Goal: Transaction & Acquisition: Book appointment/travel/reservation

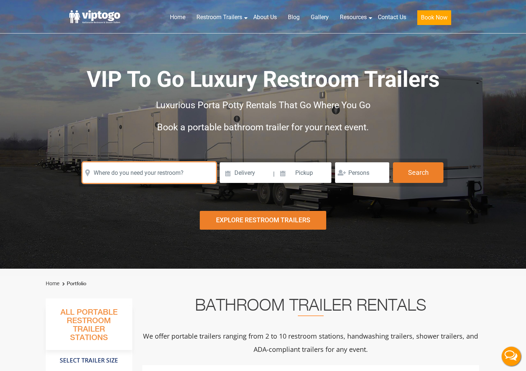
click at [179, 174] on input "text" at bounding box center [148, 172] width 133 height 21
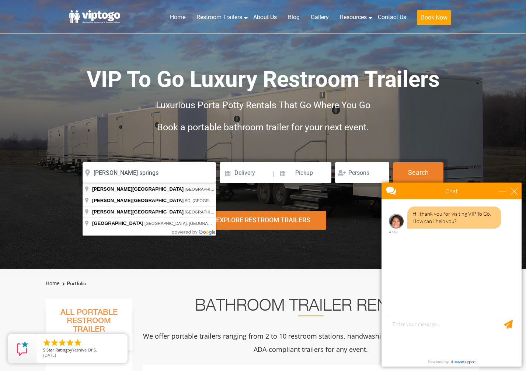
type input "[PERSON_NAME][GEOGRAPHIC_DATA], [GEOGRAPHIC_DATA], [GEOGRAPHIC_DATA]"
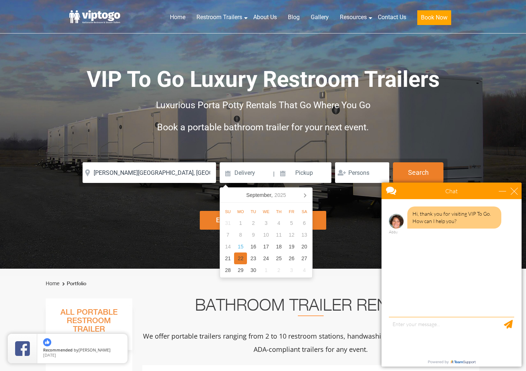
click at [241, 258] on div "22" at bounding box center [240, 259] width 13 height 12
type input "[DATE]"
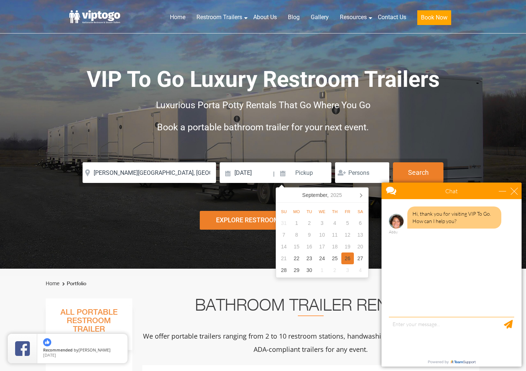
click at [344, 258] on div "26" at bounding box center [347, 259] width 13 height 12
type input "[DATE]"
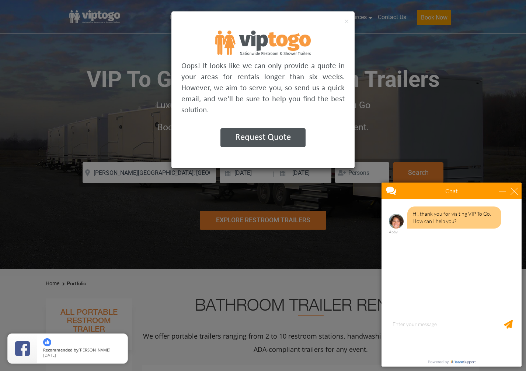
click at [376, 150] on div "× Oops! It looks like we can only provide a quote in your areas for rentals lon…" at bounding box center [263, 185] width 526 height 371
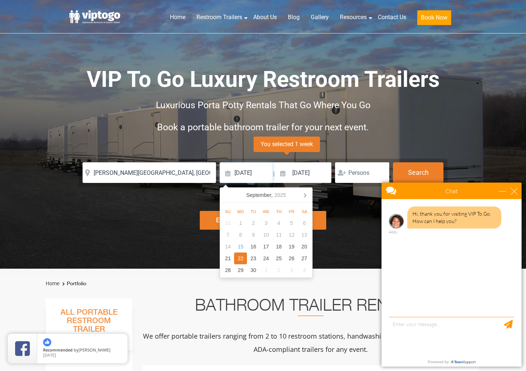
click at [254, 170] on input "[DATE]" at bounding box center [246, 172] width 53 height 21
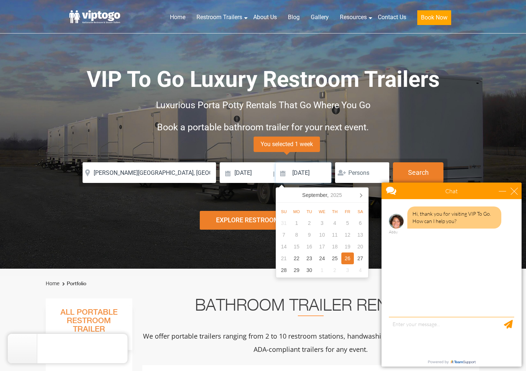
click at [306, 175] on input "[DATE]" at bounding box center [303, 172] width 56 height 21
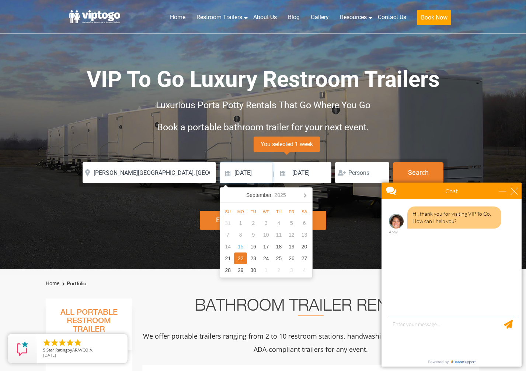
click at [255, 167] on input "[DATE]" at bounding box center [246, 172] width 53 height 21
click at [244, 257] on div "22" at bounding box center [240, 259] width 13 height 12
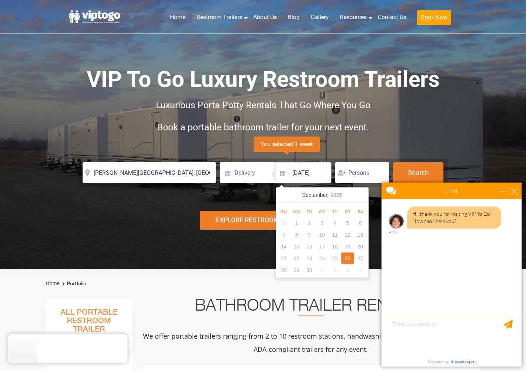
click at [298, 174] on input "[DATE]" at bounding box center [303, 172] width 56 height 21
click at [322, 194] on div "[DATE]" at bounding box center [322, 195] width 46 height 12
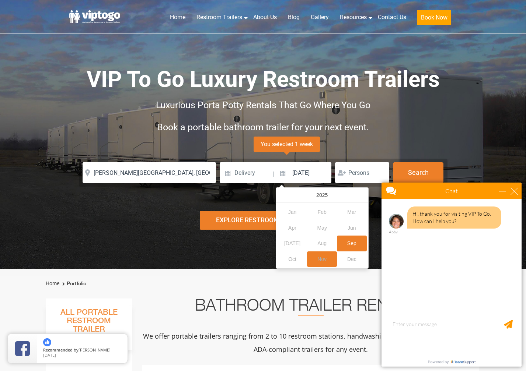
click at [320, 257] on div "Nov" at bounding box center [322, 260] width 30 height 16
click at [324, 258] on div "Nov" at bounding box center [322, 260] width 30 height 16
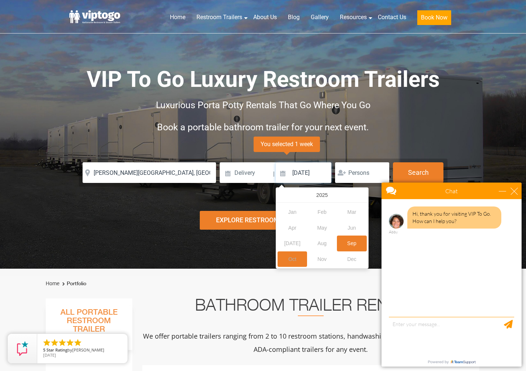
type input "[DATE]"
click at [362, 173] on input "number" at bounding box center [362, 172] width 54 height 21
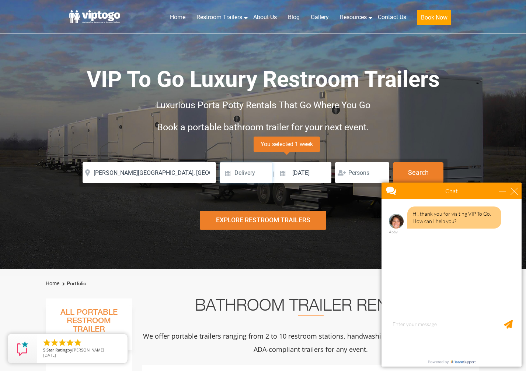
click at [253, 176] on input at bounding box center [246, 172] width 53 height 21
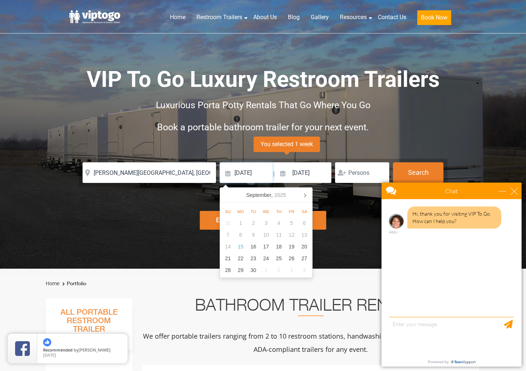
type input "[DATE]"
click at [366, 143] on div "VIP To Go Luxury Restroom Trailers Luxurious Porta Potty Rentals That Go Where …" at bounding box center [263, 112] width 387 height 94
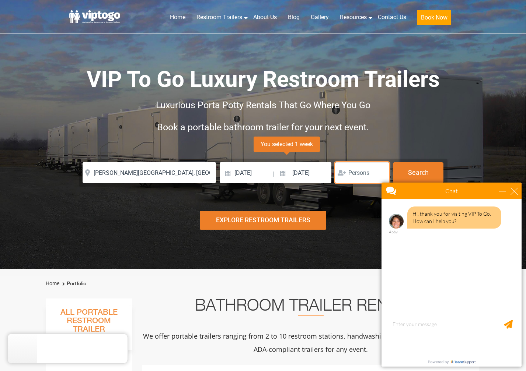
click at [364, 173] on input "number" at bounding box center [362, 172] width 54 height 21
type input "3"
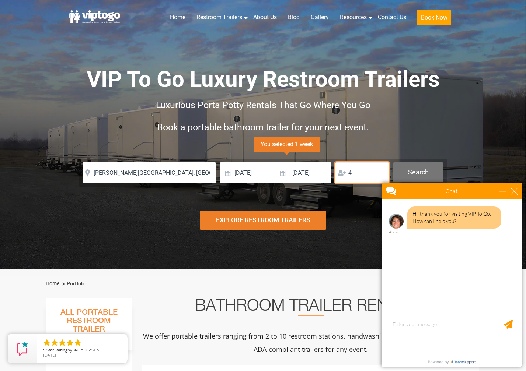
type input "4"
click at [408, 173] on button "Search" at bounding box center [418, 172] width 50 height 20
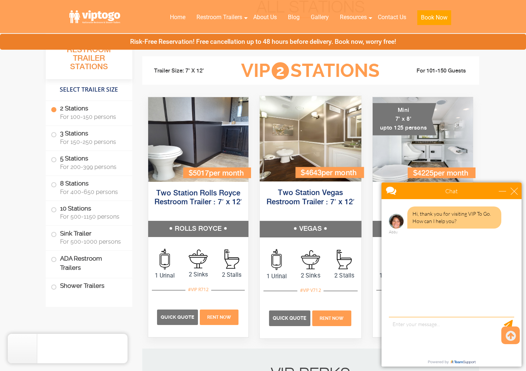
scroll to position [301, 0]
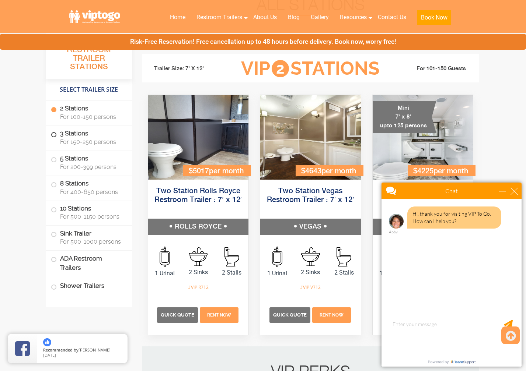
click at [79, 131] on label "3 Stations For 150-250 persons" at bounding box center [89, 137] width 76 height 23
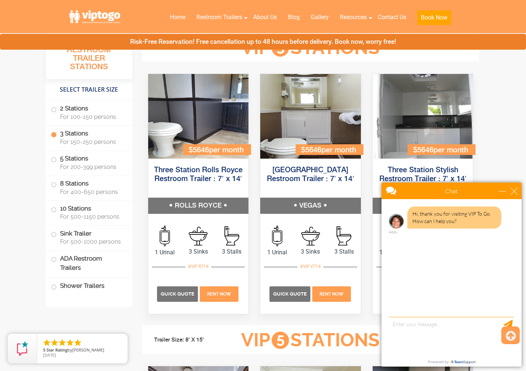
click at [52, 136] on span at bounding box center [53, 134] width 3 height 3
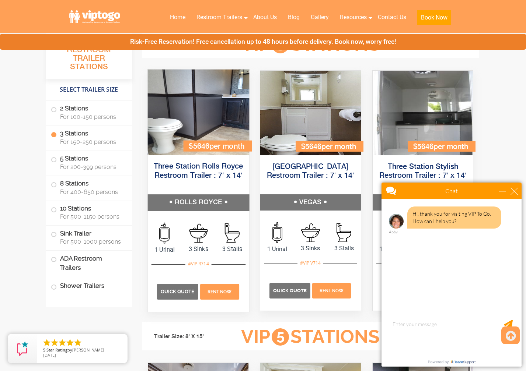
scroll to position [811, 0]
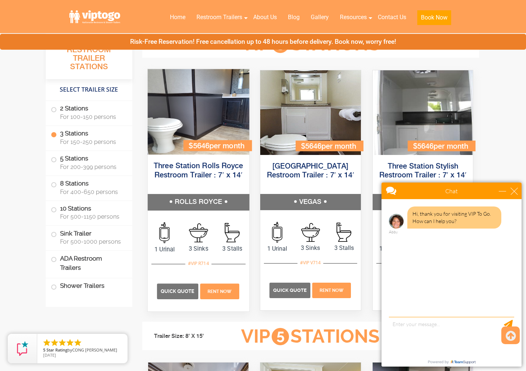
click at [194, 199] on h5 "ROLLS ROYCE" at bounding box center [197, 202] width 101 height 16
click at [196, 152] on img at bounding box center [197, 111] width 101 height 85
click at [196, 134] on img at bounding box center [197, 111] width 101 height 85
click at [168, 292] on span "Quick Quote" at bounding box center [177, 292] width 34 height 6
